Goal: Contribute content: Contribute content

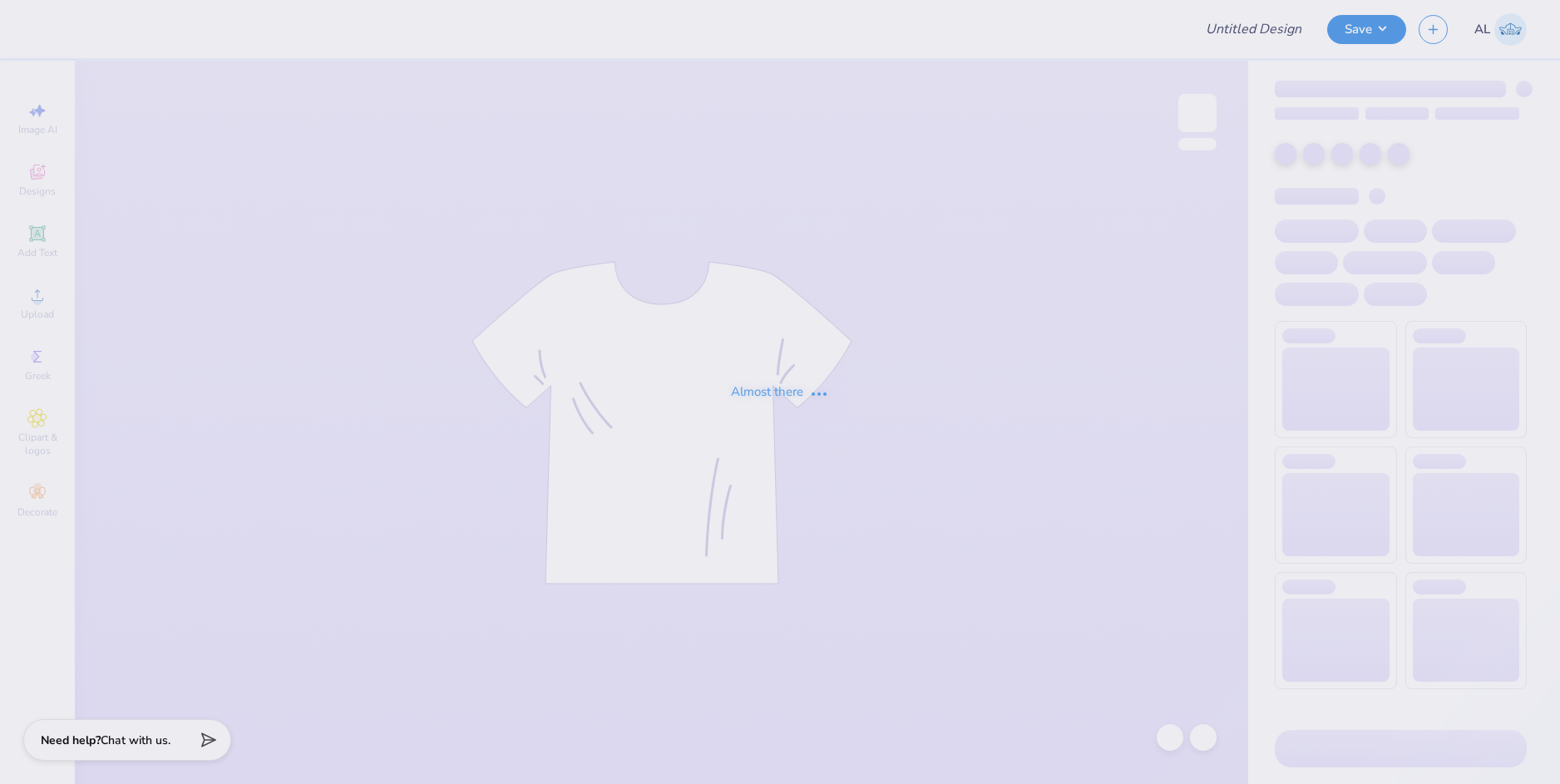
type input "DCG Draft Mockups!"
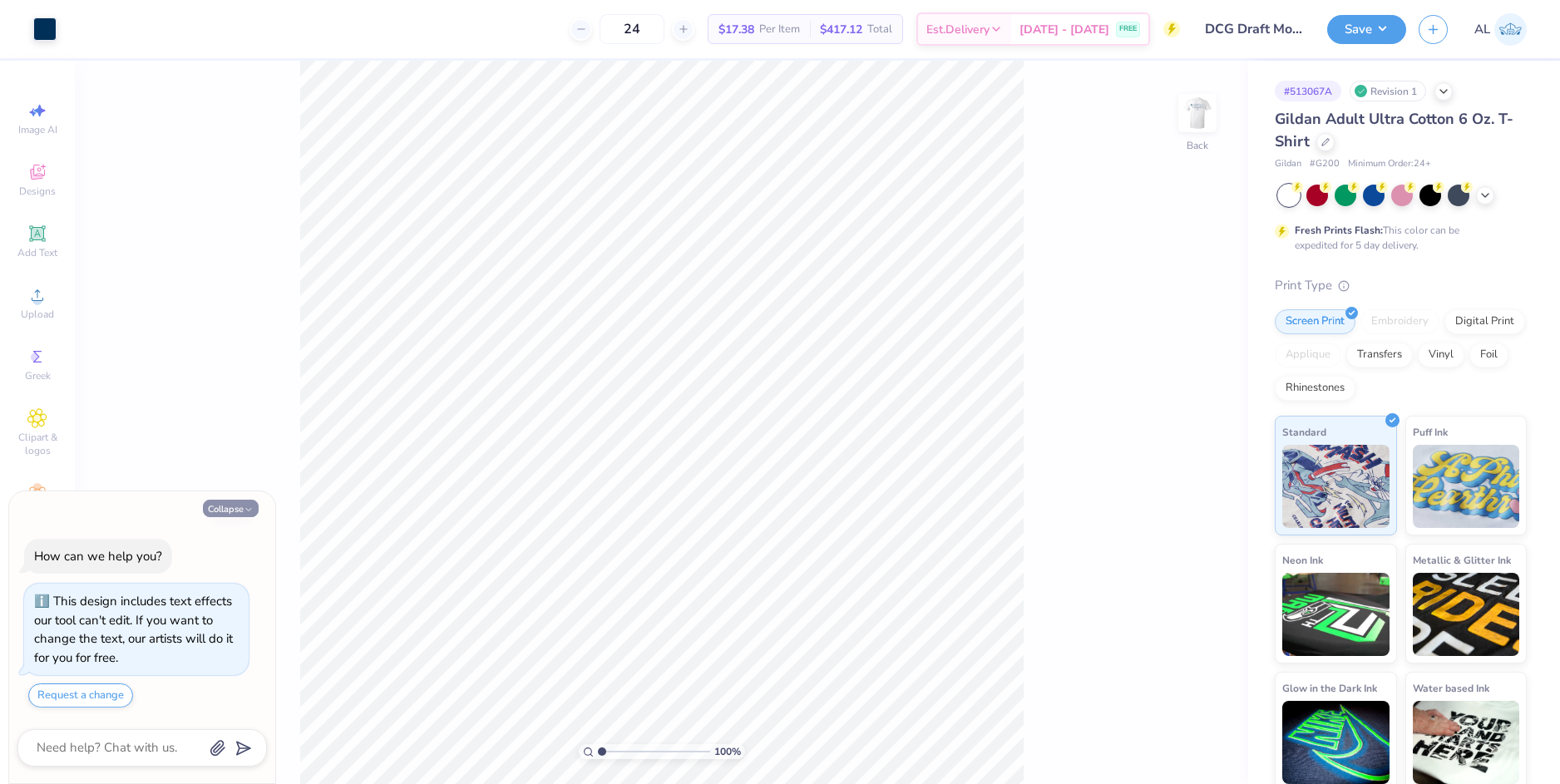
click at [237, 505] on button "Collapse" at bounding box center [231, 508] width 56 height 17
type textarea "x"
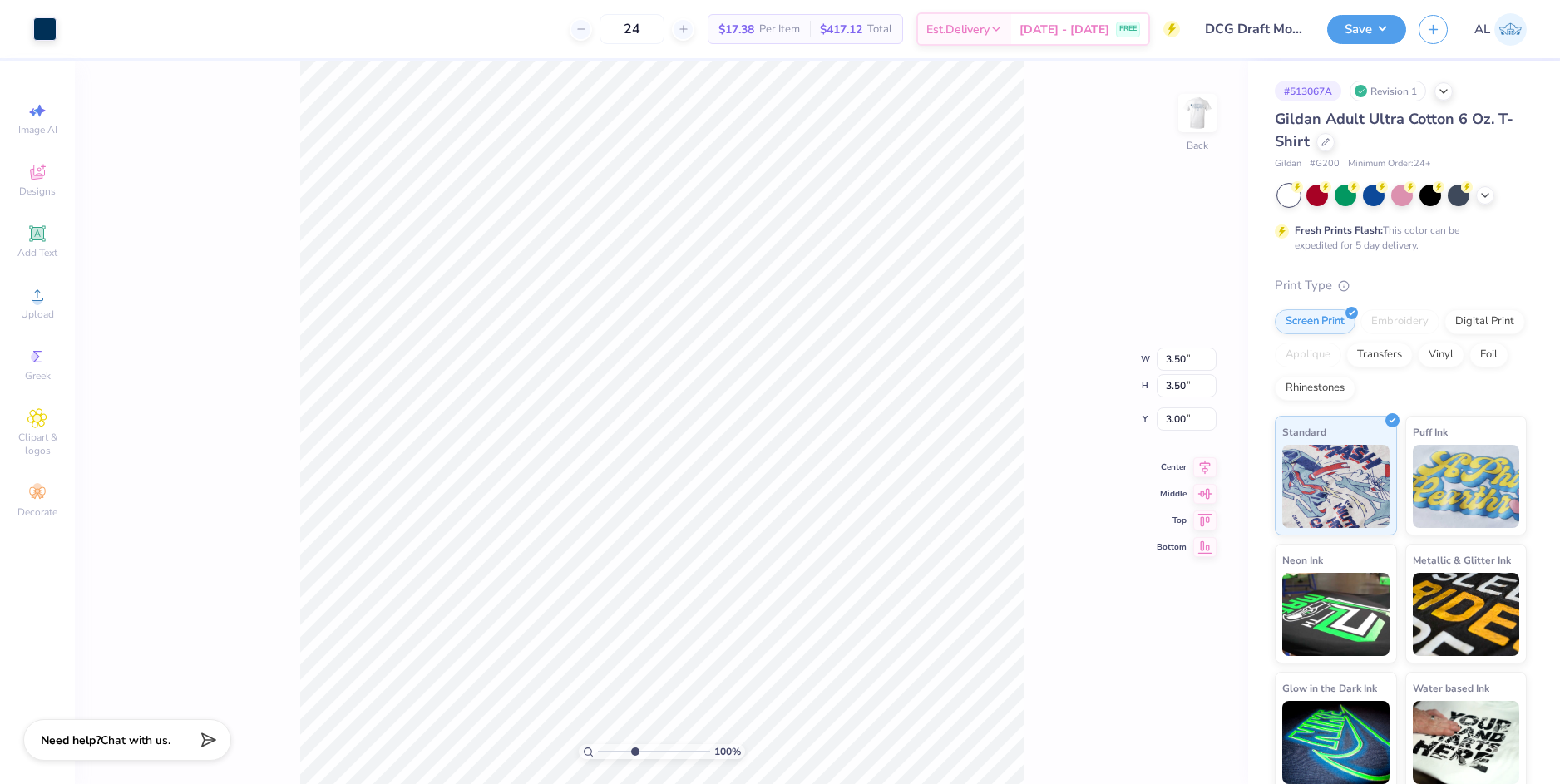
click at [635, 750] on input "range" at bounding box center [654, 751] width 112 height 15
click at [626, 750] on input "range" at bounding box center [654, 751] width 112 height 15
click at [1206, 114] on img at bounding box center [1197, 113] width 67 height 67
drag, startPoint x: 626, startPoint y: 753, endPoint x: 606, endPoint y: 751, distance: 20.1
type input "1.41"
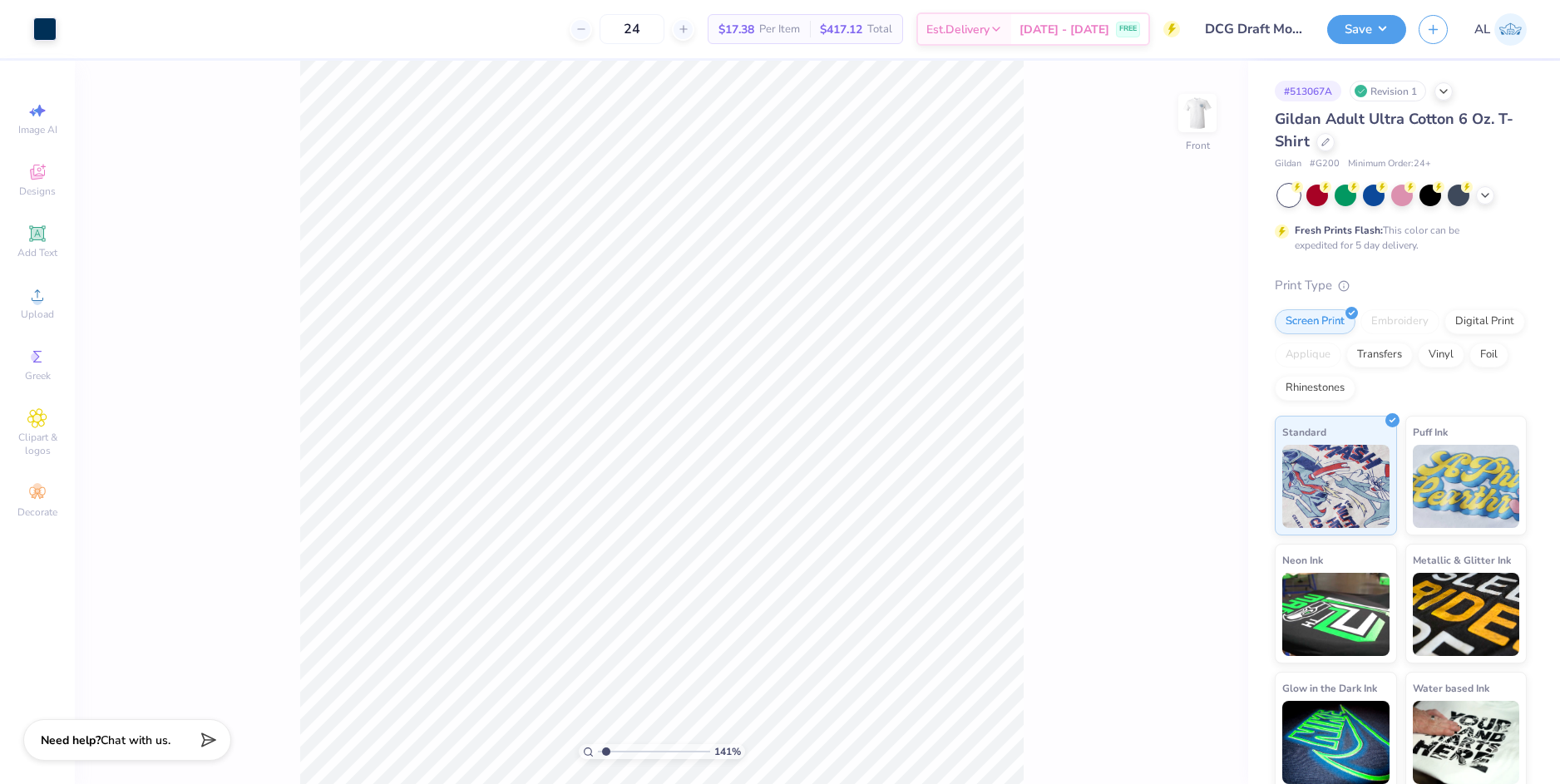
click at [606, 751] on input "range" at bounding box center [654, 751] width 112 height 15
type input "5.30"
click at [875, 604] on li "Group" at bounding box center [903, 601] width 131 height 32
click at [1078, 571] on div "141 % Front W 12.41 12.41 " H 6.17 6.17 " Y 5.00 5.00 " Center Middle Top Bottom" at bounding box center [661, 423] width 1173 height 724
click at [1206, 458] on icon at bounding box center [1204, 452] width 23 height 20
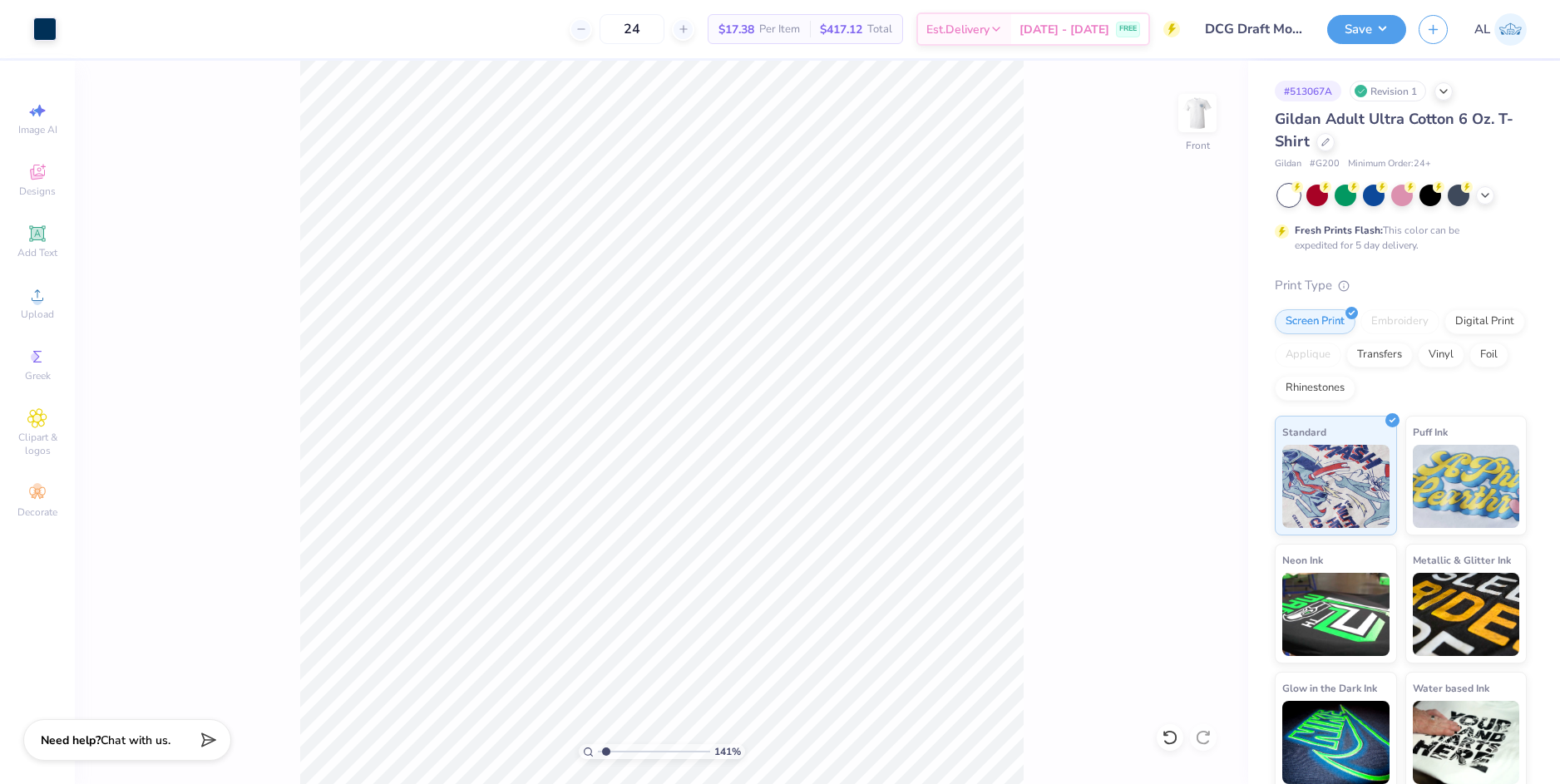
click at [1027, 638] on div "141 % Front" at bounding box center [661, 423] width 1173 height 724
click at [1197, 110] on img at bounding box center [1197, 113] width 67 height 67
click at [44, 311] on span "Upload" at bounding box center [37, 314] width 33 height 13
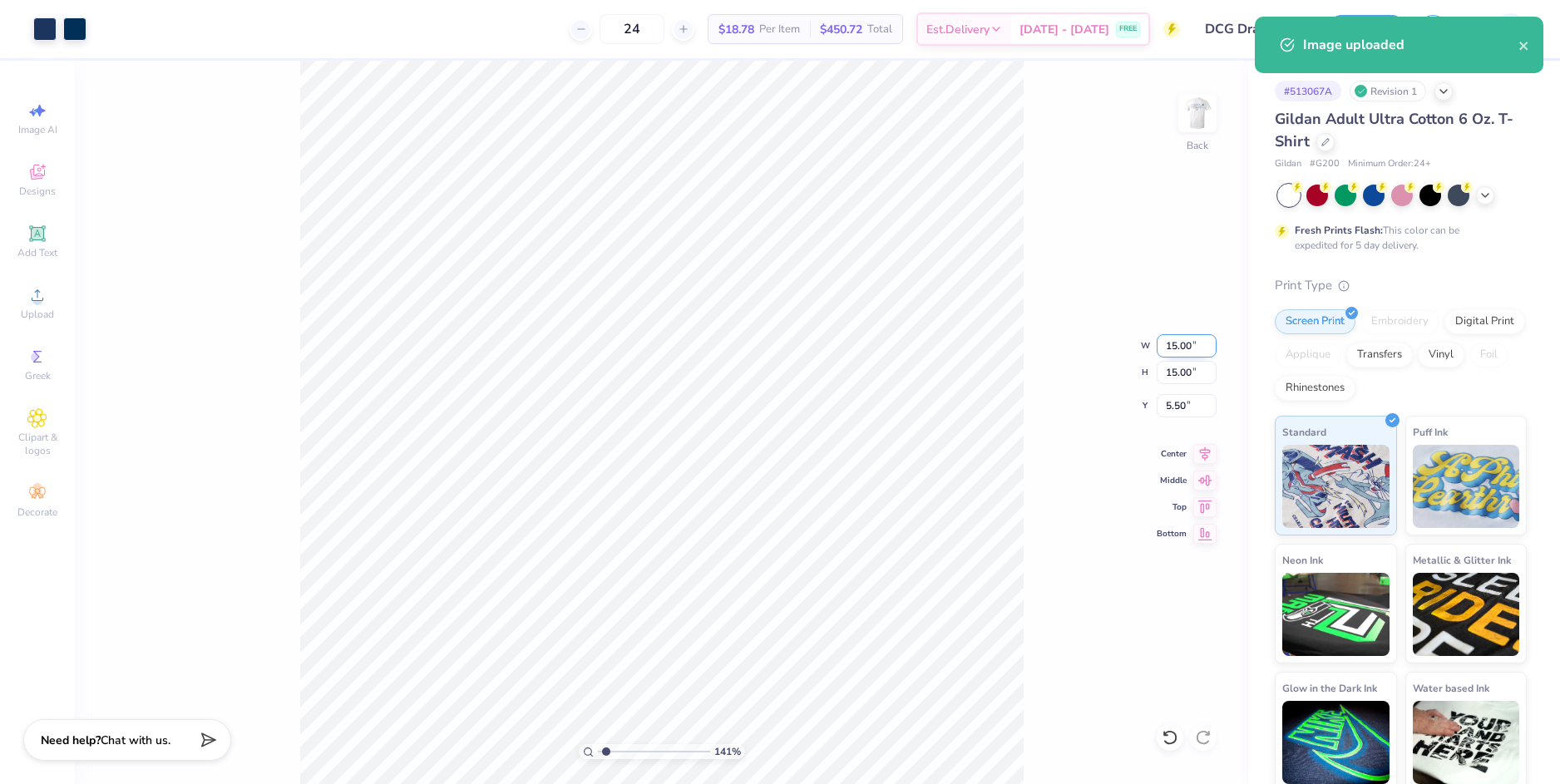
click at [1168, 356] on input "15.00" at bounding box center [1187, 345] width 60 height 23
type input "3.50"
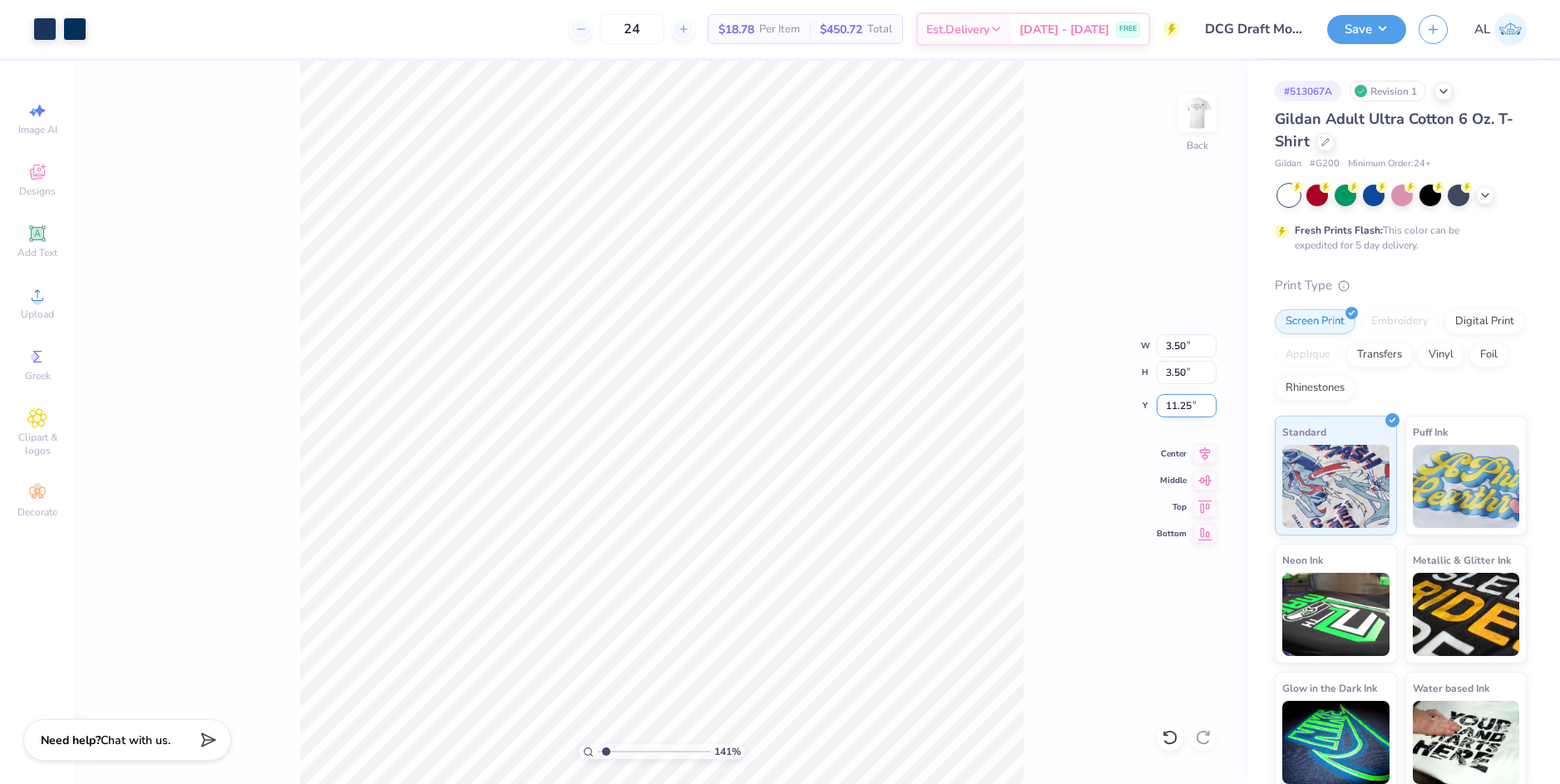
click at [1168, 407] on input "11.25" at bounding box center [1187, 405] width 60 height 23
click at [1184, 372] on input "3.50" at bounding box center [1187, 372] width 60 height 23
type input "3.00"
type input "4.02"
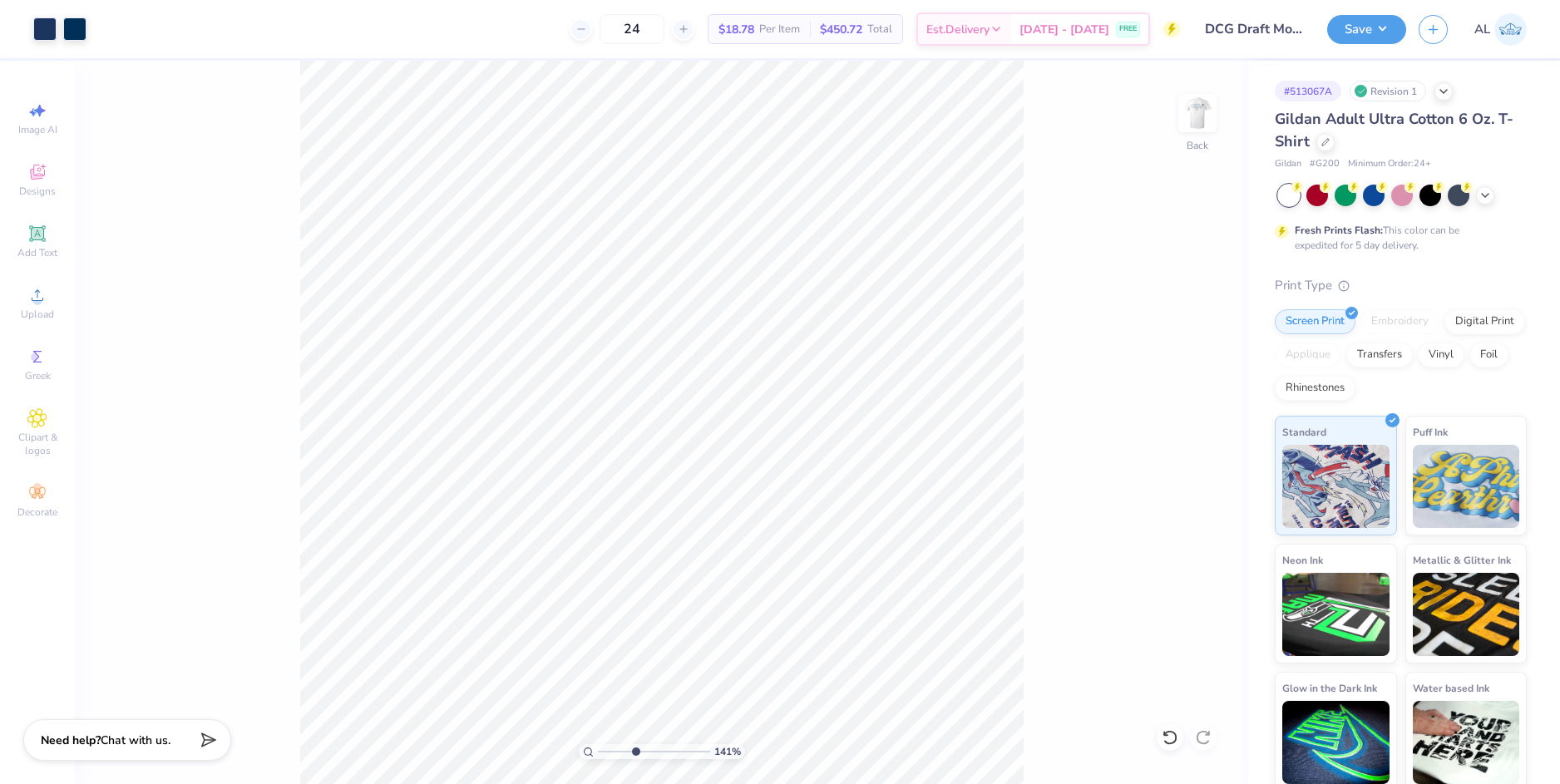
click at [635, 747] on input "range" at bounding box center [654, 751] width 112 height 15
click at [47, 30] on div at bounding box center [44, 27] width 23 height 23
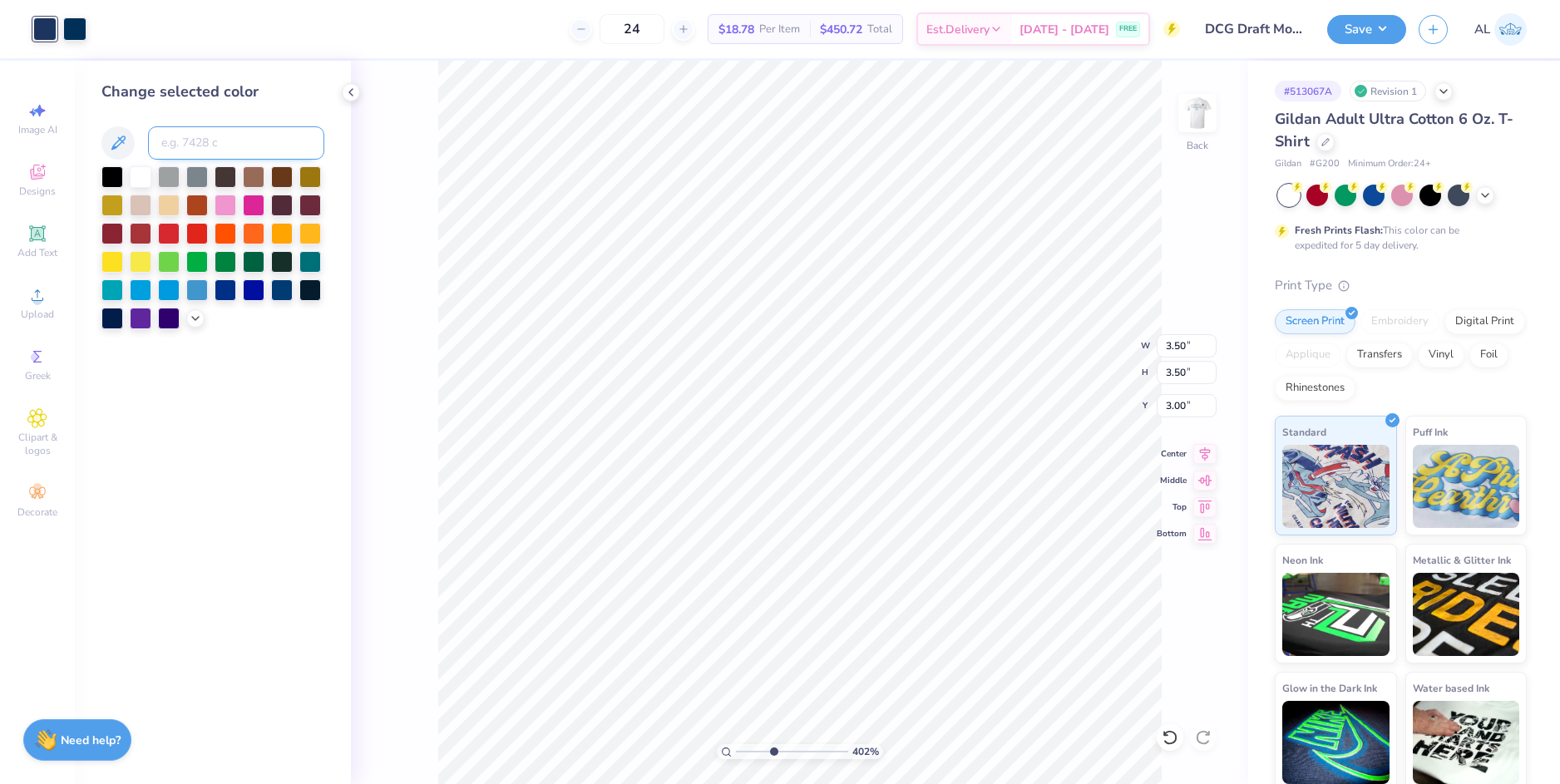
click at [218, 146] on input at bounding box center [236, 142] width 176 height 33
type input "540"
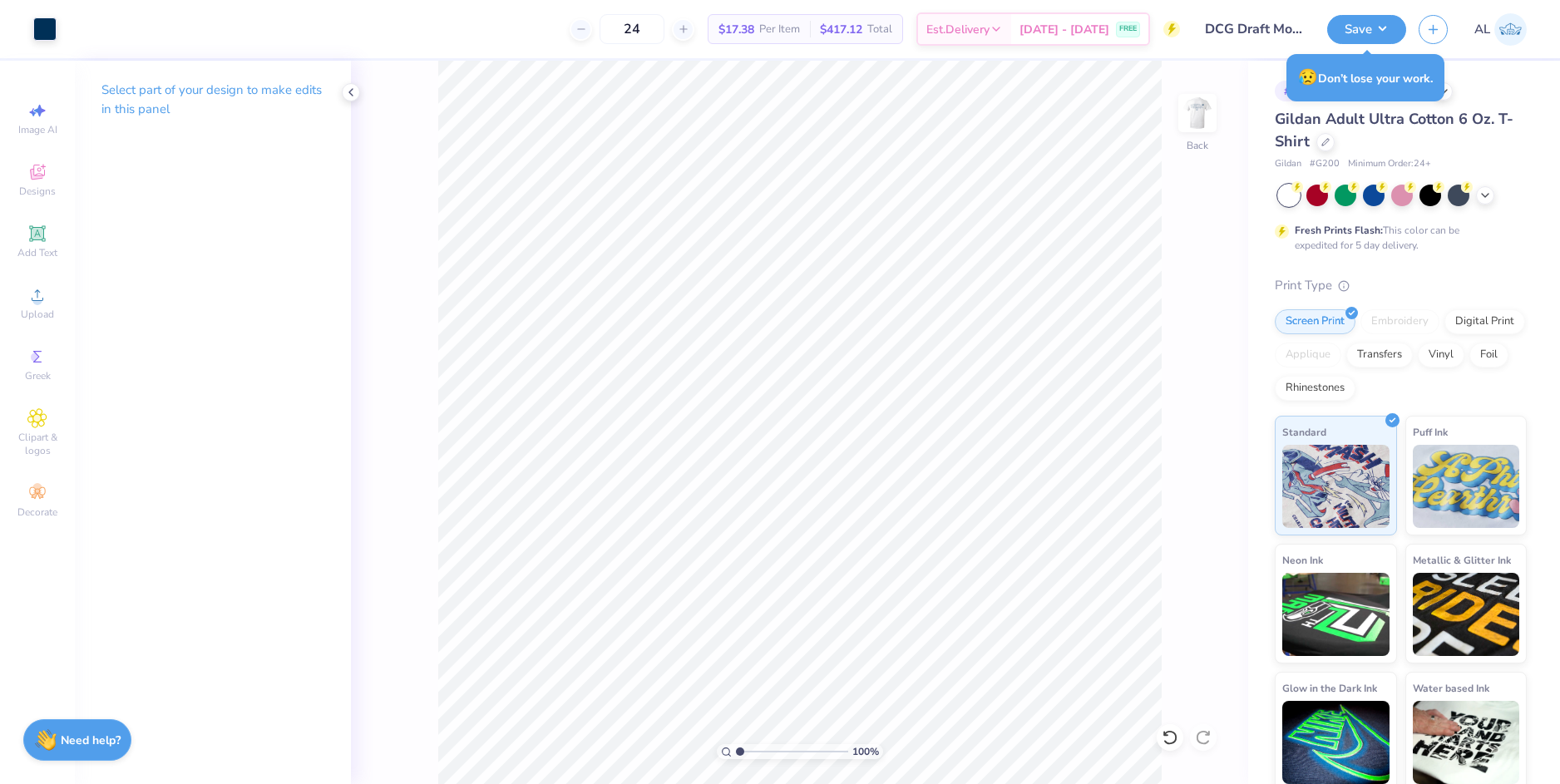
drag, startPoint x: 771, startPoint y: 753, endPoint x: 739, endPoint y: 759, distance: 32.3
type input "1"
click at [739, 759] on input "range" at bounding box center [792, 751] width 112 height 15
click at [1207, 107] on img at bounding box center [1197, 113] width 67 height 67
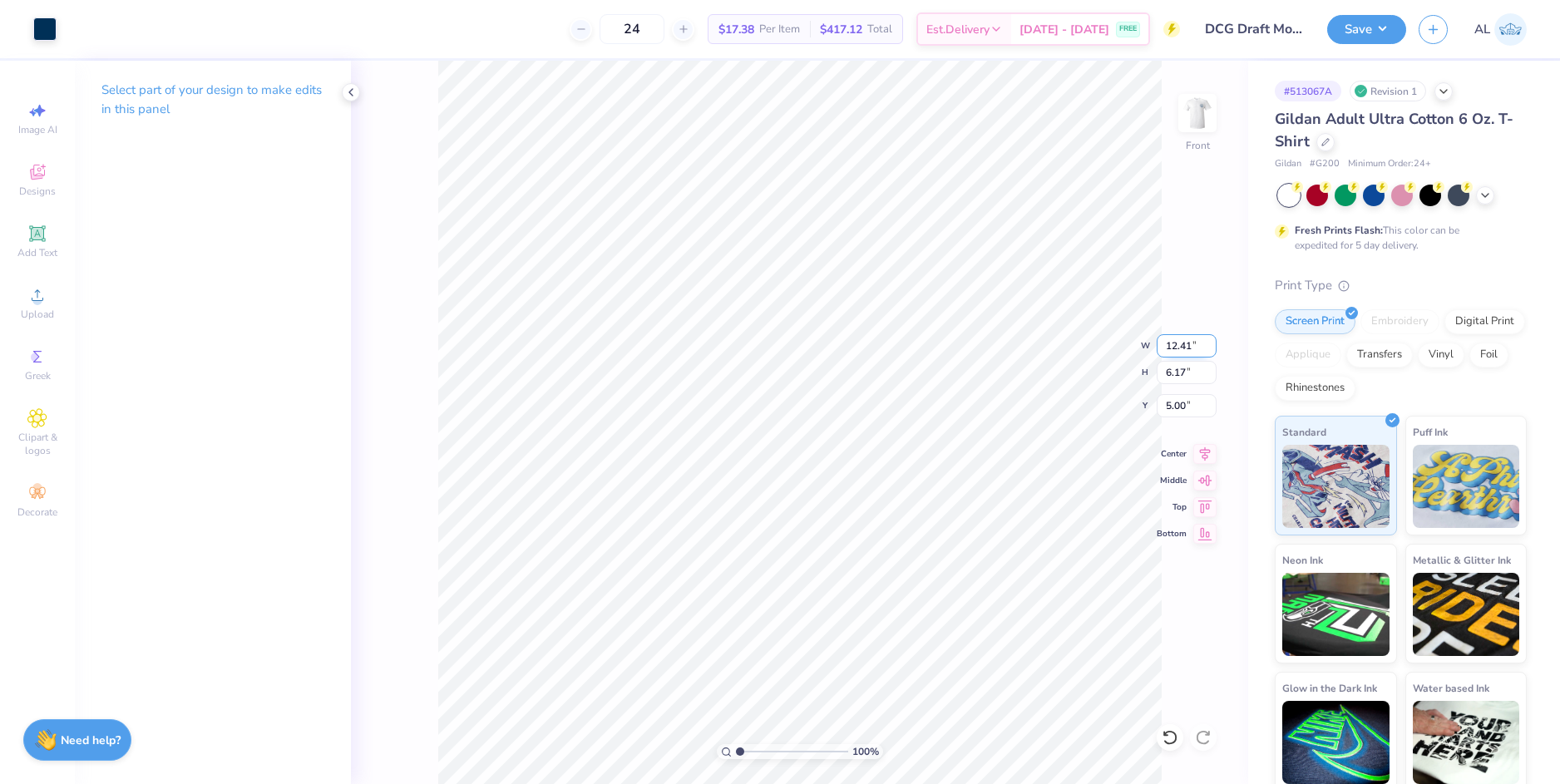
click at [1172, 354] on input "12.41" at bounding box center [1187, 345] width 60 height 23
click at [1171, 406] on input "5.00" at bounding box center [1187, 405] width 60 height 23
type input "12.50"
type input "6.22"
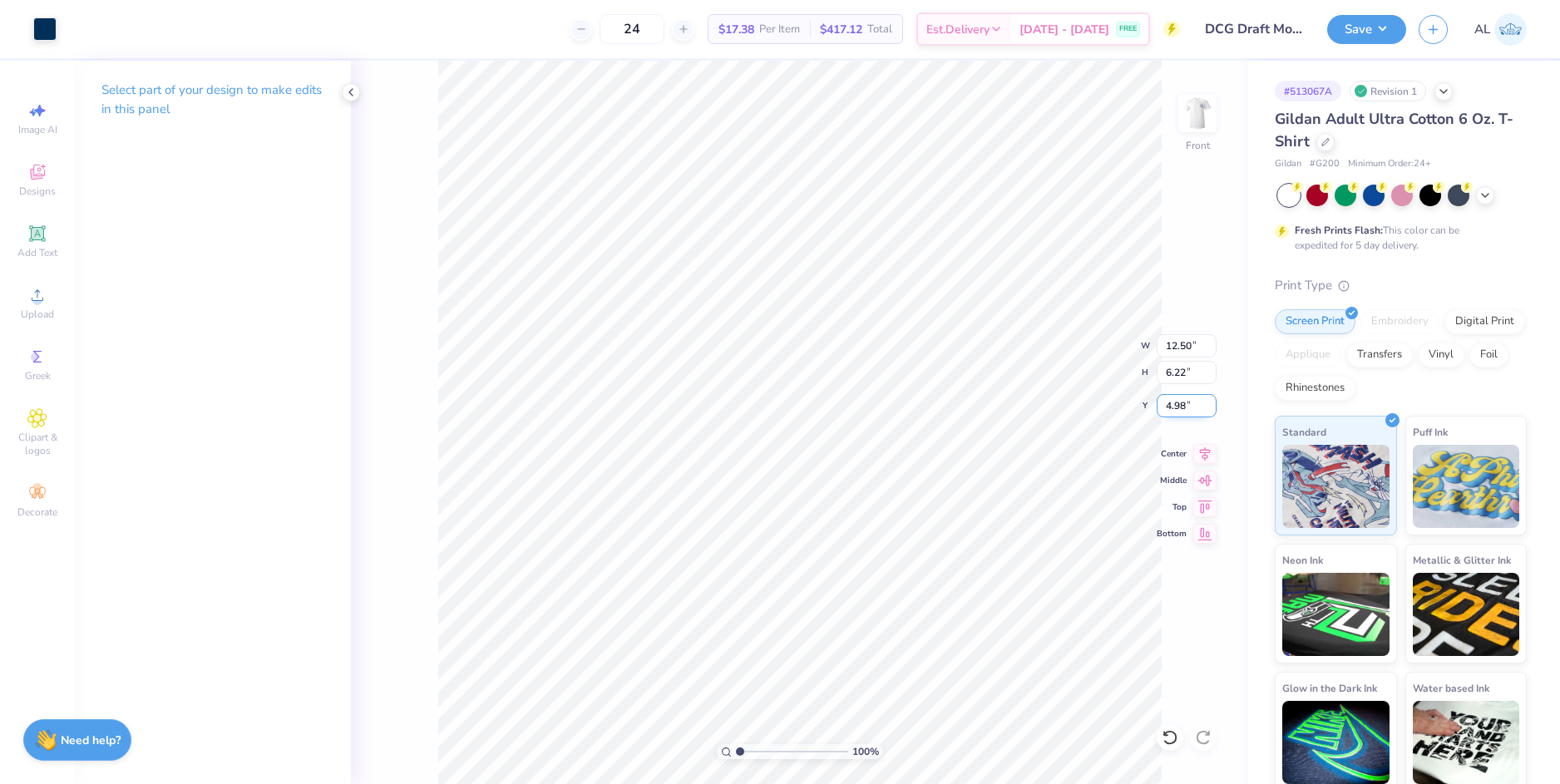
click at [1171, 406] on input "4.98" at bounding box center [1187, 405] width 60 height 23
click at [1173, 370] on input "6.22" at bounding box center [1187, 372] width 60 height 23
type input "5.00"
type input "1.52"
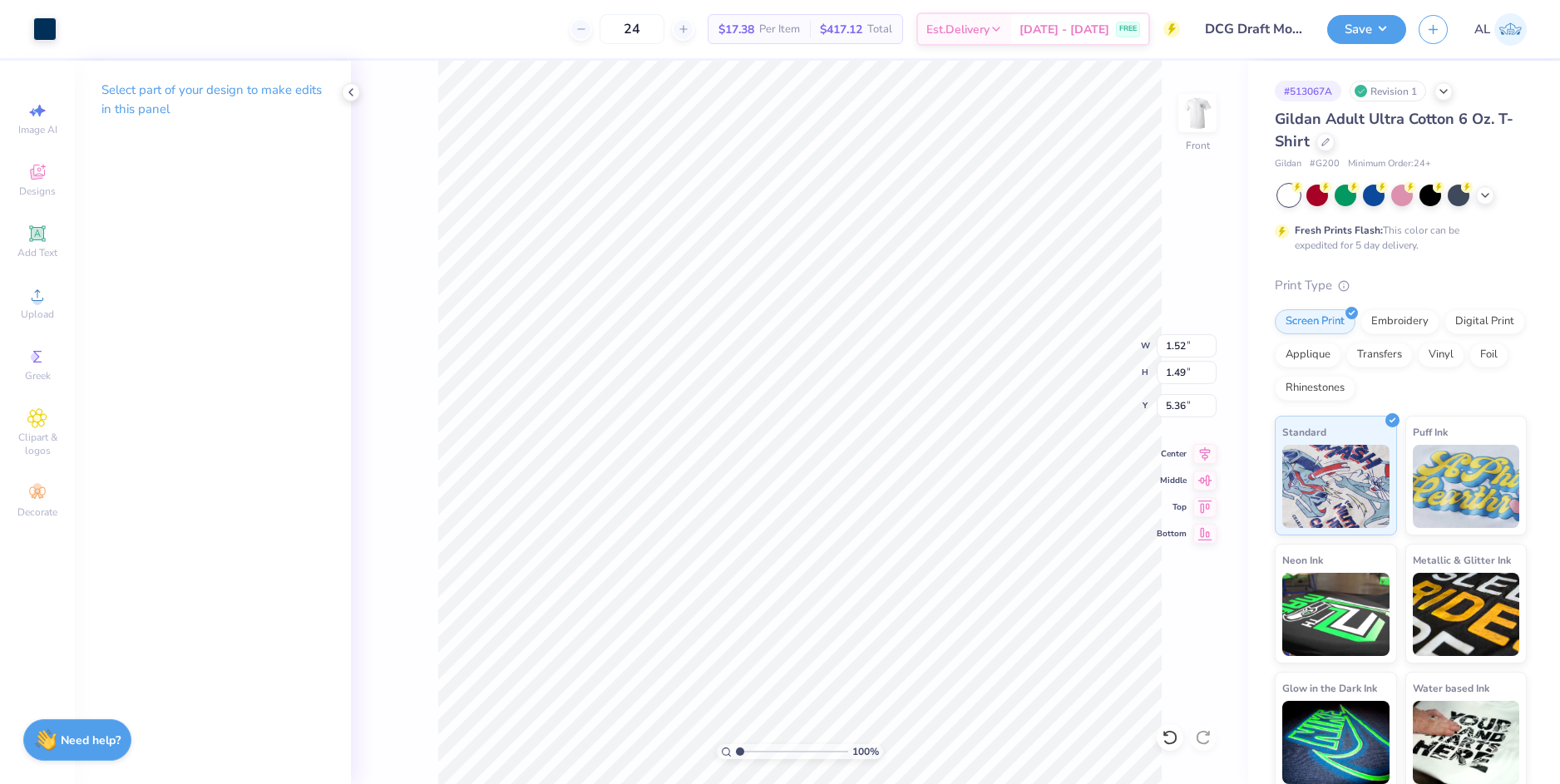
type input "1.49"
type input "5.36"
click at [933, 522] on li "Group" at bounding box center [931, 535] width 131 height 32
click at [1182, 346] on input "12.48" at bounding box center [1187, 345] width 60 height 23
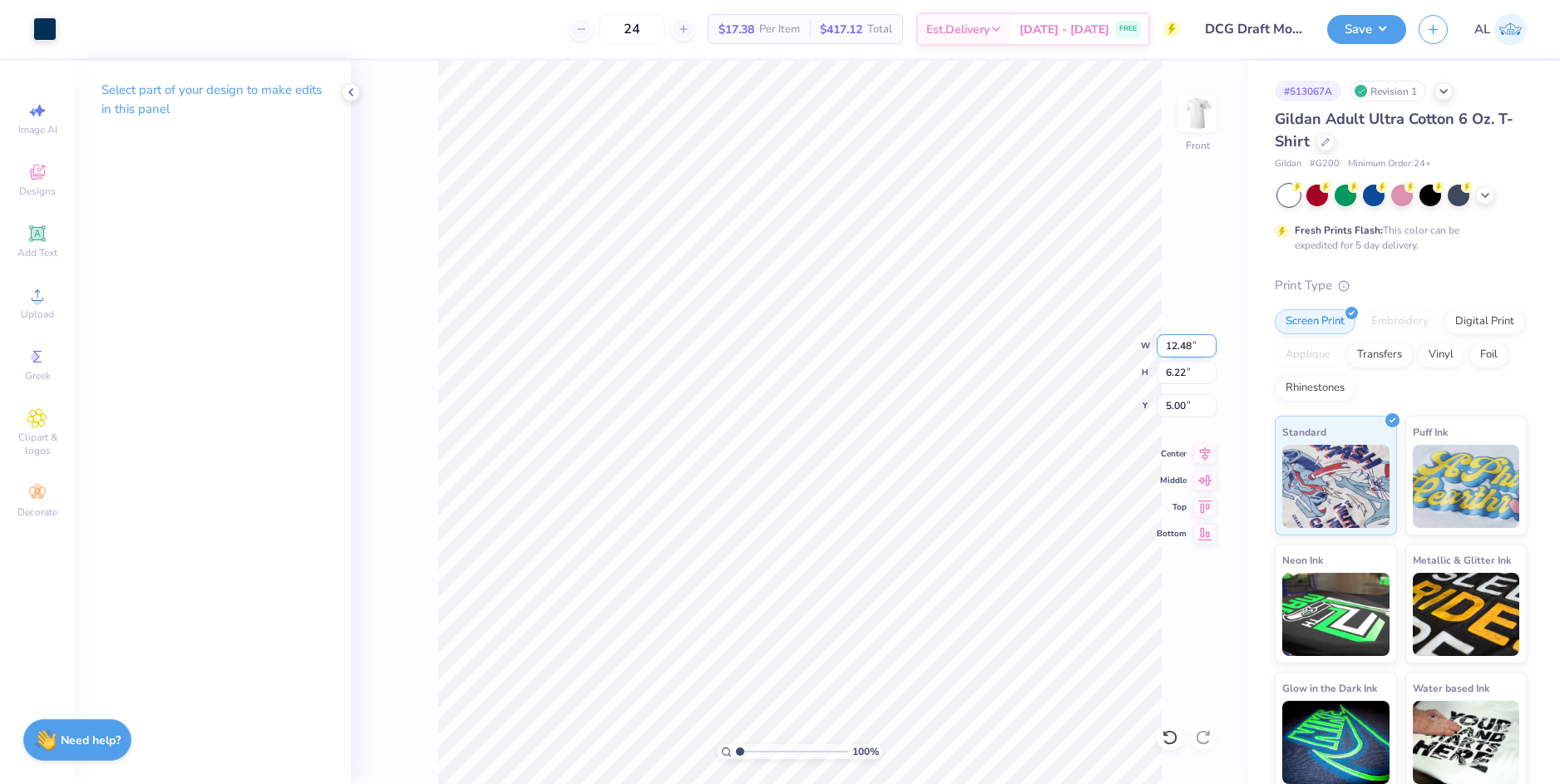
click at [1182, 346] on input "12.48" at bounding box center [1187, 345] width 60 height 23
click at [1181, 340] on input "12.48" at bounding box center [1187, 345] width 60 height 23
type input "12.50"
click at [1168, 412] on input "5.00" at bounding box center [1187, 405] width 60 height 23
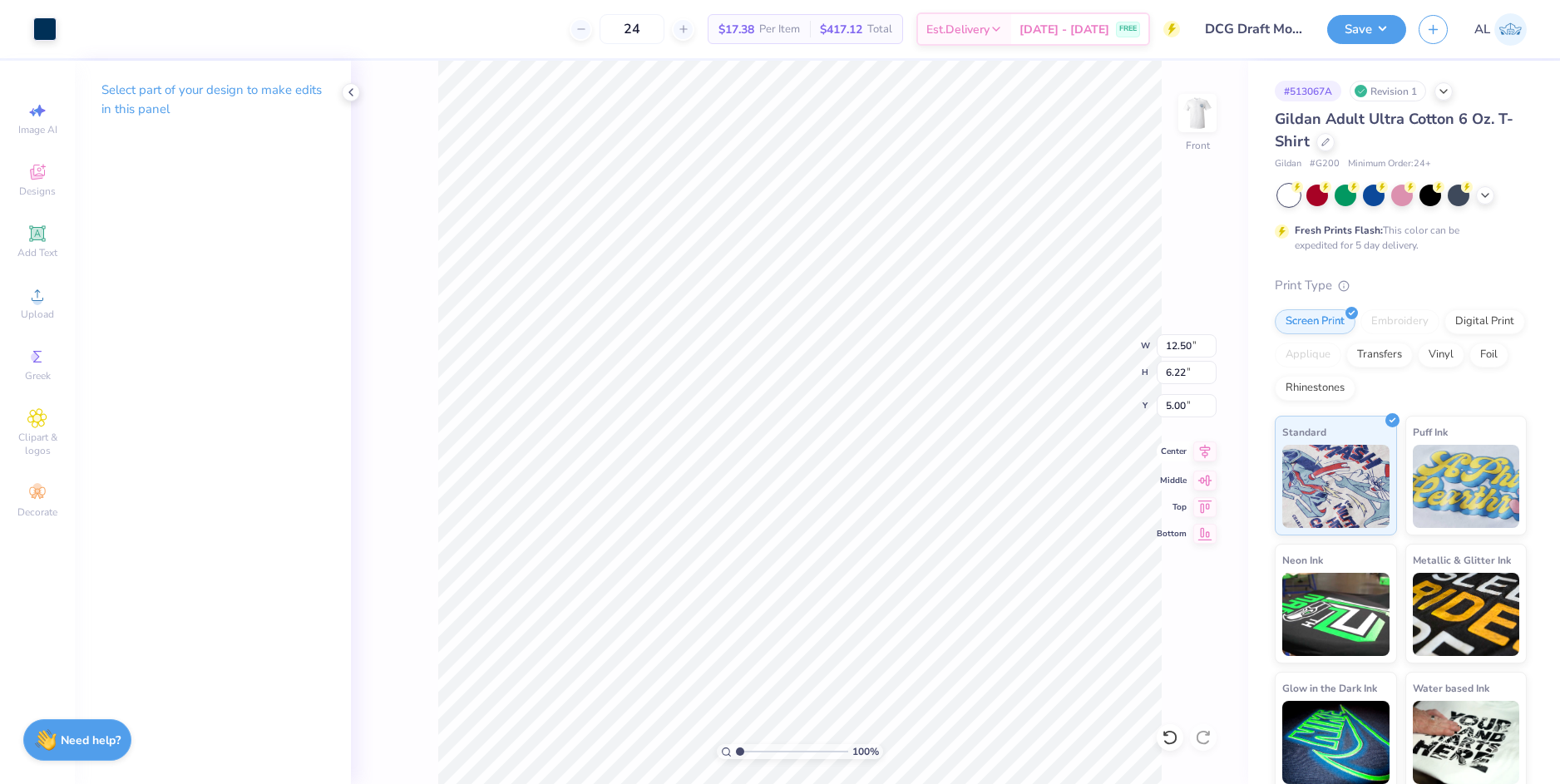
click at [1202, 452] on icon at bounding box center [1204, 452] width 23 height 20
click at [349, 93] on icon at bounding box center [350, 92] width 13 height 13
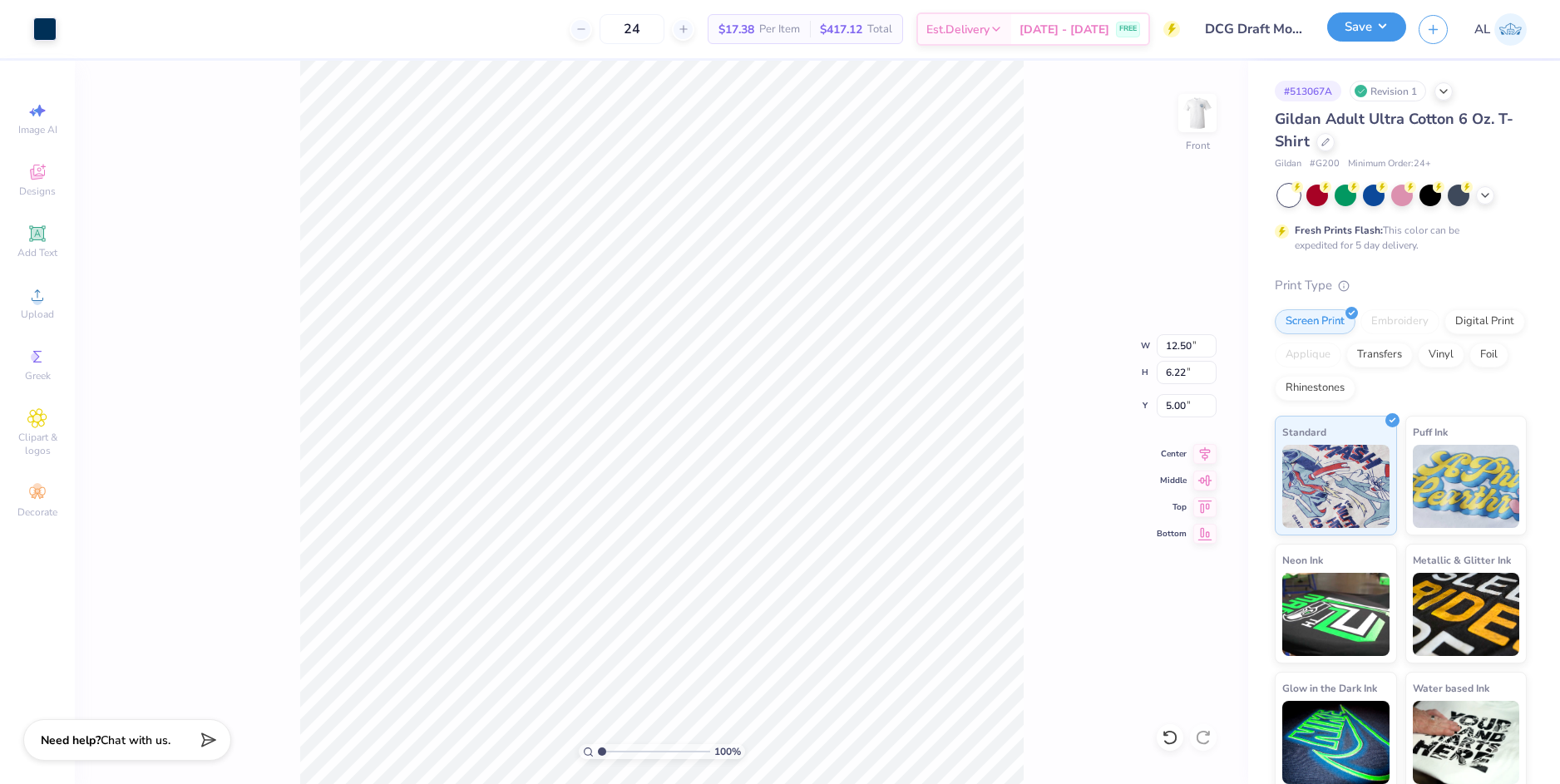
click at [1348, 38] on button "Save" at bounding box center [1366, 26] width 79 height 29
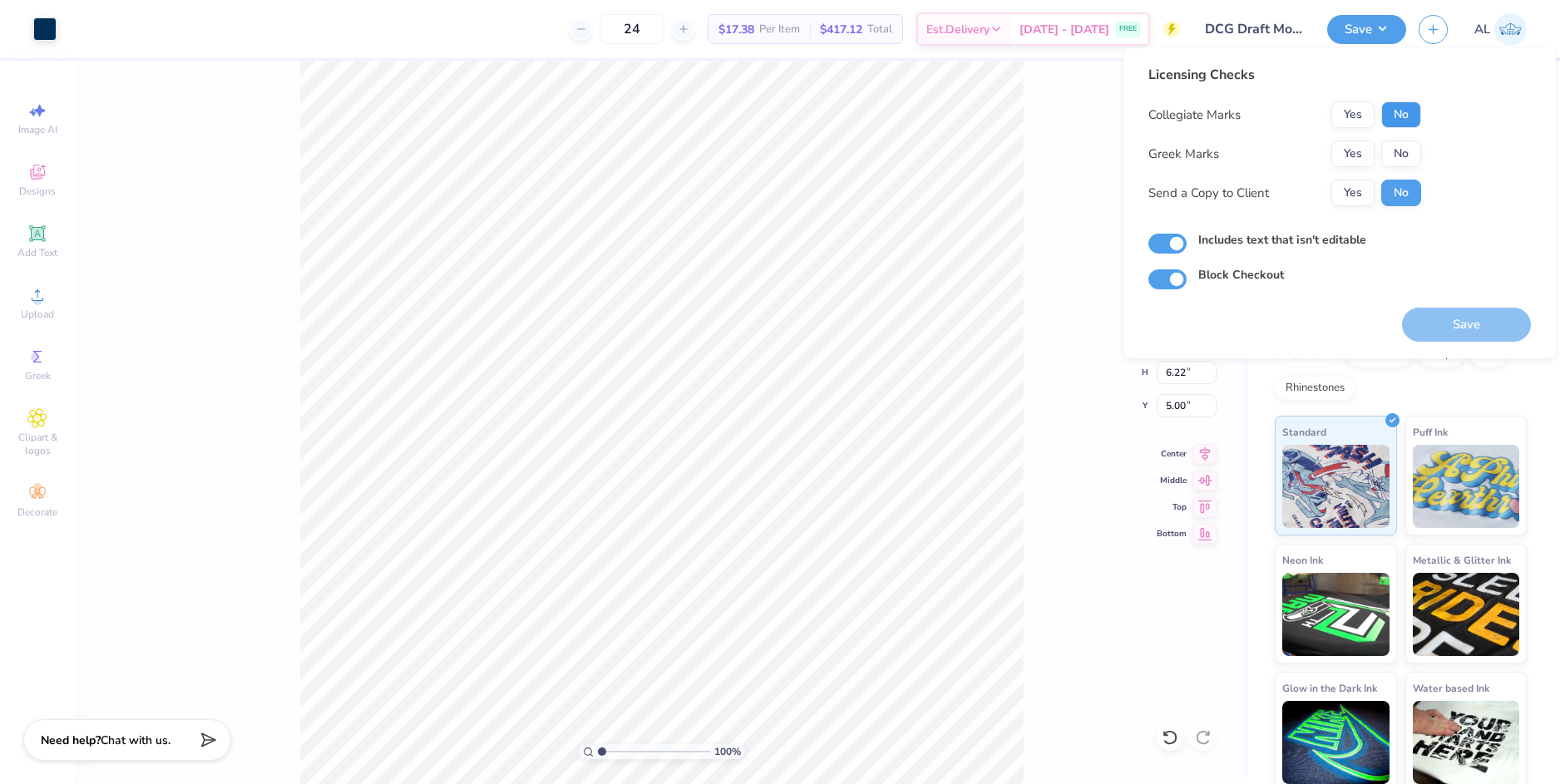
click at [1391, 121] on button "No" at bounding box center [1401, 114] width 40 height 27
click at [1394, 147] on button "No" at bounding box center [1401, 154] width 40 height 27
click at [1347, 191] on button "Yes" at bounding box center [1352, 193] width 43 height 27
click at [1453, 314] on button "Save" at bounding box center [1466, 325] width 129 height 34
